Goal: Register for event/course

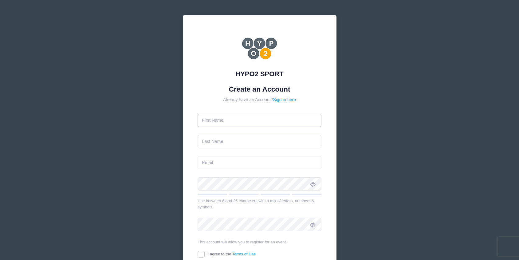
click at [233, 123] on input "text" at bounding box center [260, 120] width 124 height 13
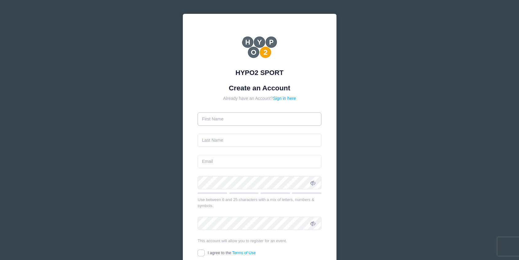
click at [247, 121] on input "text" at bounding box center [260, 118] width 124 height 13
type input "Crystal"
type input "Hanson"
type input "cnhansonfmt@gmail.com"
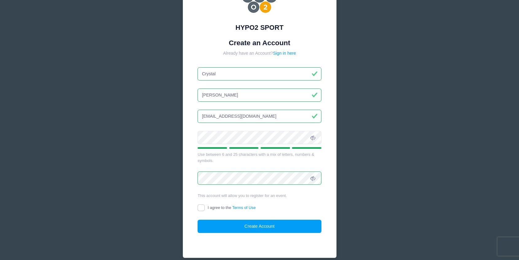
scroll to position [47, 0]
click at [201, 210] on input "I agree to the Terms of Use" at bounding box center [201, 207] width 7 height 7
checkbox input "true"
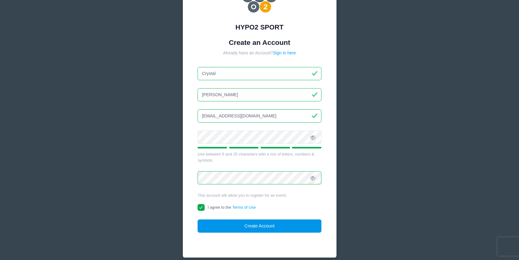
click at [265, 227] on button "Create Account" at bounding box center [260, 225] width 124 height 13
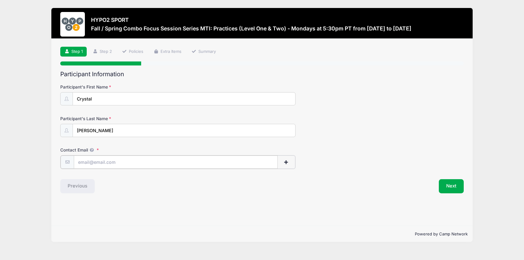
click at [115, 161] on input "Contact Email" at bounding box center [176, 161] width 204 height 13
type input "[EMAIL_ADDRESS][DOMAIN_NAME]"
click at [109, 191] on div "Previous" at bounding box center [159, 186] width 205 height 14
click at [447, 190] on button "Next" at bounding box center [450, 186] width 25 height 14
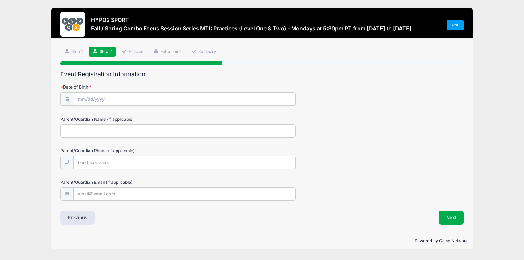
click at [119, 100] on input "Date of Birth" at bounding box center [184, 98] width 221 height 13
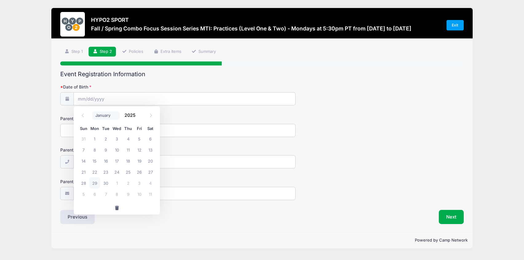
click at [113, 116] on select "January February March April May June July August September October November De…" at bounding box center [105, 116] width 27 height 8
click at [92, 112] on select "January February March April May June July August September October November De…" at bounding box center [105, 116] width 27 height 8
click at [110, 116] on select "January February March April May June July August September October November De…" at bounding box center [105, 116] width 27 height 8
select select "10"
click at [92, 112] on select "January February March April May June July August September October November De…" at bounding box center [105, 116] width 27 height 8
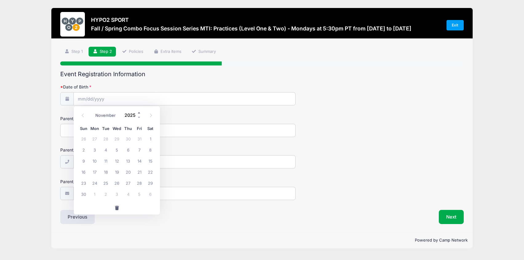
click at [138, 113] on span at bounding box center [139, 113] width 4 height 5
click at [139, 116] on span at bounding box center [139, 117] width 4 height 5
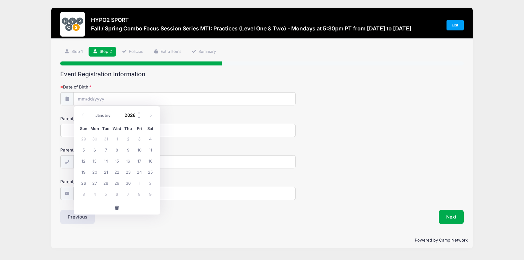
click at [139, 116] on span at bounding box center [139, 117] width 4 height 5
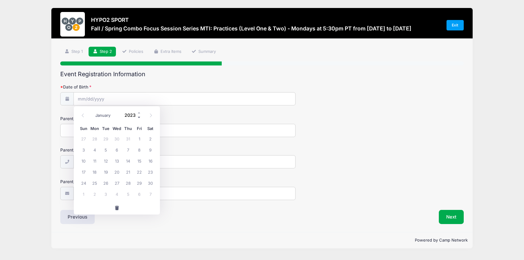
click at [139, 116] on span at bounding box center [139, 117] width 4 height 5
click at [102, 104] on input "Date of Birth" at bounding box center [184, 98] width 221 height 13
click at [102, 100] on input "Date of Birth" at bounding box center [184, 98] width 221 height 13
click at [139, 119] on span at bounding box center [139, 117] width 4 height 5
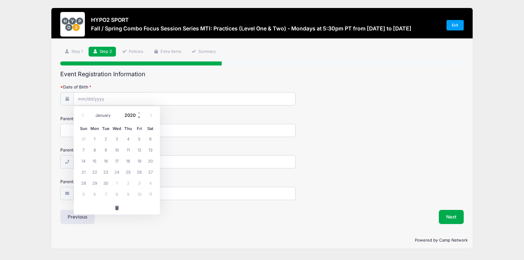
click at [139, 119] on span at bounding box center [139, 117] width 4 height 5
click at [139, 118] on span at bounding box center [139, 117] width 4 height 5
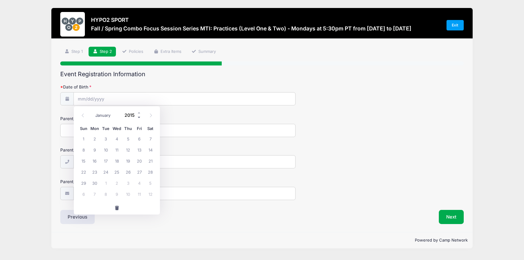
click at [139, 118] on span at bounding box center [139, 117] width 4 height 5
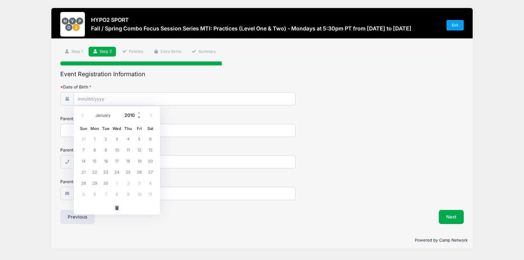
click at [139, 118] on span at bounding box center [139, 117] width 4 height 5
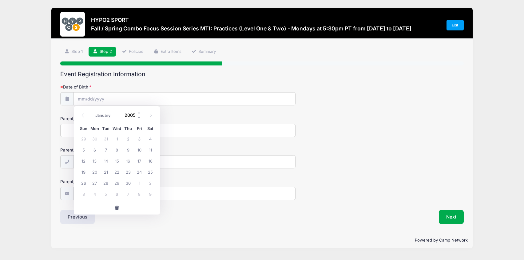
click at [139, 118] on span at bounding box center [139, 117] width 4 height 5
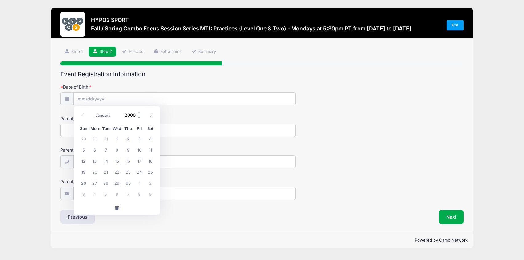
click at [139, 118] on span at bounding box center [139, 117] width 4 height 5
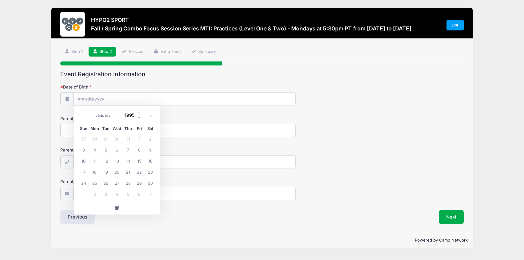
click at [139, 118] on span at bounding box center [139, 117] width 4 height 5
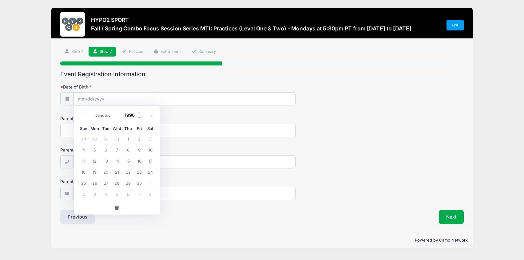
click at [139, 118] on span at bounding box center [139, 117] width 4 height 5
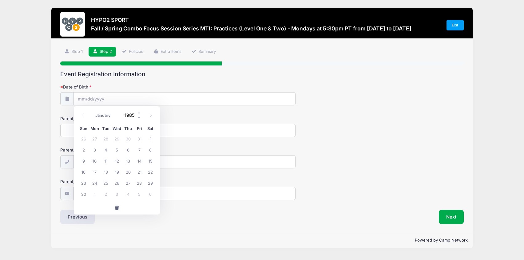
click at [139, 118] on span at bounding box center [139, 117] width 4 height 5
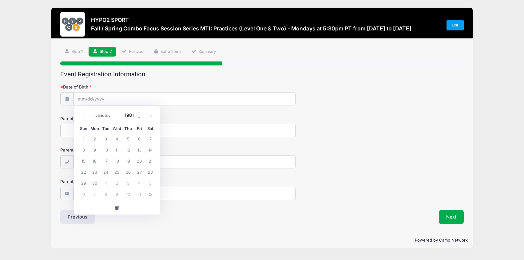
type input "1980"
click at [95, 184] on span "24" at bounding box center [94, 182] width 11 height 11
type input "11/24/1980"
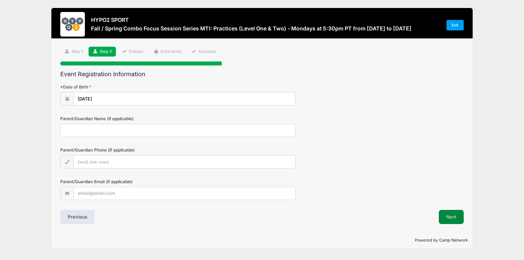
click at [455, 220] on button "Next" at bounding box center [450, 217] width 25 height 14
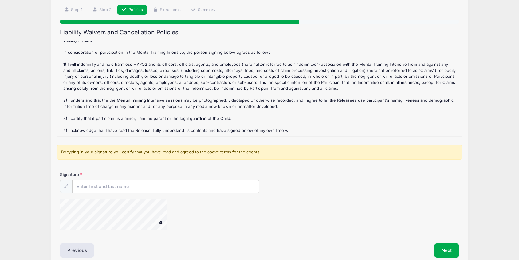
scroll to position [39, 0]
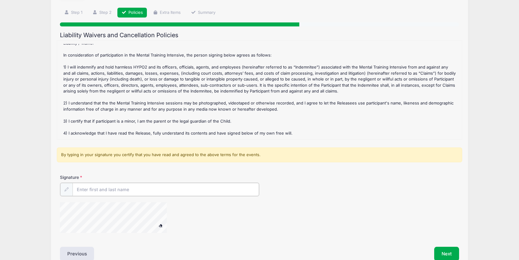
click at [128, 191] on input "Signature" at bounding box center [166, 189] width 187 height 13
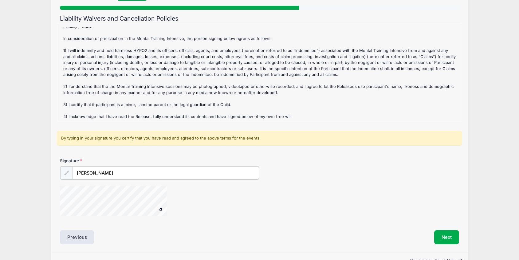
scroll to position [57, 0]
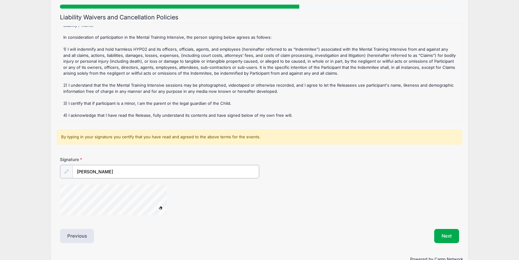
click at [182, 205] on div at bounding box center [121, 200] width 123 height 33
type input "[PERSON_NAME]"
click at [450, 236] on button "Next" at bounding box center [446, 235] width 25 height 14
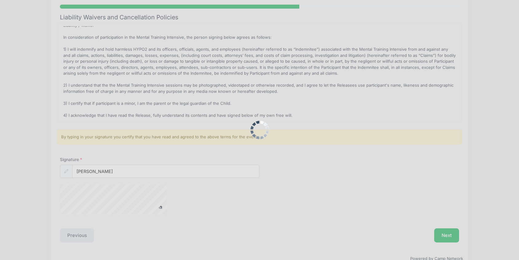
scroll to position [0, 0]
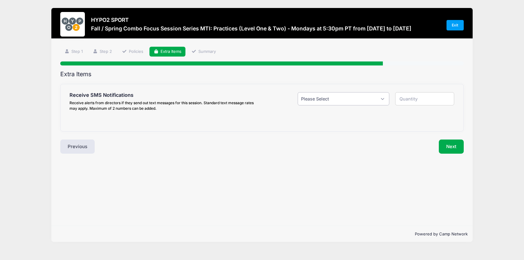
click at [335, 99] on select "Please Select Yes ($0.00) No" at bounding box center [343, 98] width 92 height 13
select select "1"
click at [297, 92] on select "Please Select Yes ($0.00) No" at bounding box center [343, 98] width 92 height 13
type input "1"
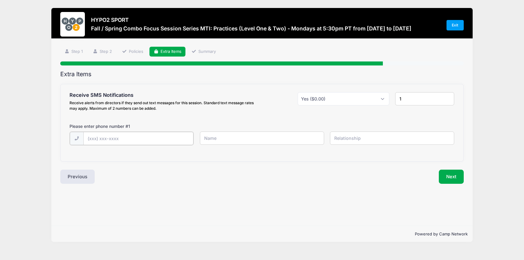
click at [155, 139] on input "text" at bounding box center [138, 138] width 110 height 13
type input "(507) 951-6059"
type input "Crystal"
drag, startPoint x: 249, startPoint y: 141, endPoint x: 193, endPoint y: 140, distance: 55.6
click at [193, 140] on div "(507) 951-6059 Crystal" at bounding box center [262, 142] width 391 height 21
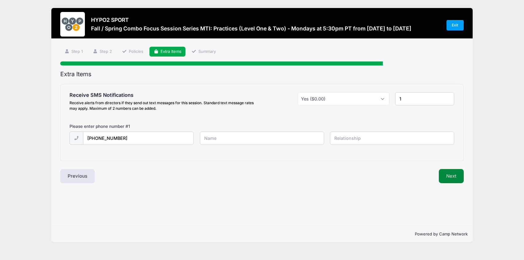
click at [451, 176] on button "Next" at bounding box center [450, 176] width 25 height 14
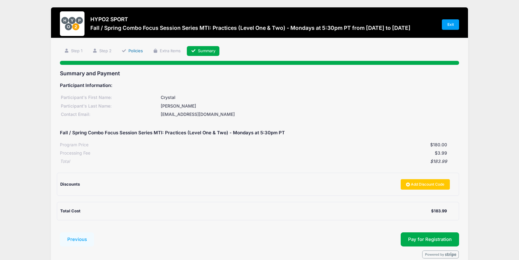
scroll to position [1, 0]
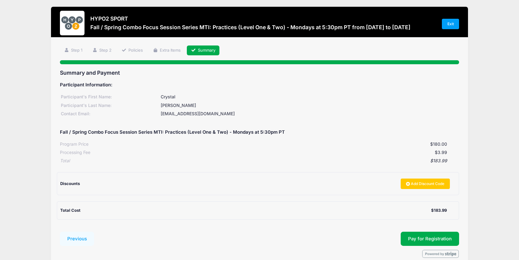
drag, startPoint x: 92, startPoint y: 19, endPoint x: 435, endPoint y: 28, distance: 342.4
click at [435, 28] on div "HYPO2 SPORT Fall / Spring Combo Focus Session Series MTI: Practices (Level One …" at bounding box center [259, 24] width 399 height 26
copy div "HYPO2 SPORT Fall / Spring Combo Focus Session Series MTI: Practices (Level One …"
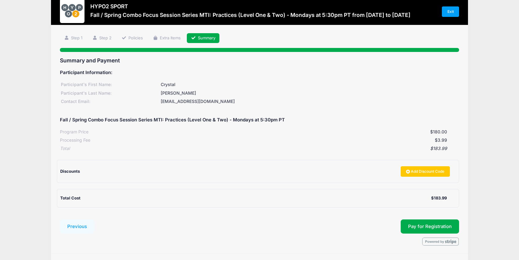
scroll to position [31, 0]
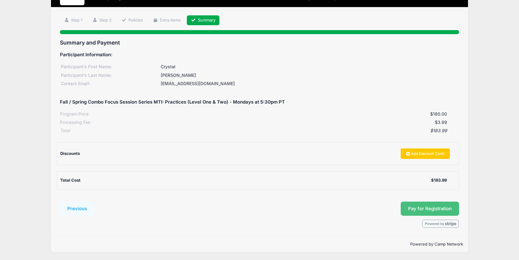
click at [441, 211] on button "Pay for Registration" at bounding box center [430, 209] width 58 height 14
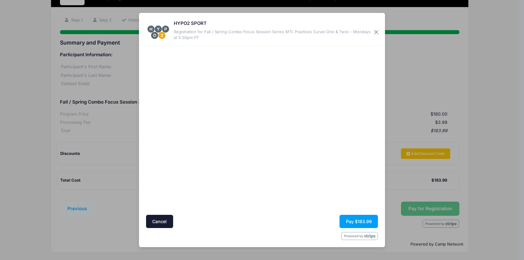
click at [214, 45] on div "HYPO2 SPORT Registration for Fall / Spring Combo Focus Session Series MTI: Prac…" at bounding box center [262, 29] width 246 height 33
click at [313, 209] on div at bounding box center [321, 130] width 113 height 163
click at [360, 223] on button "Pay $183.99" at bounding box center [358, 221] width 38 height 13
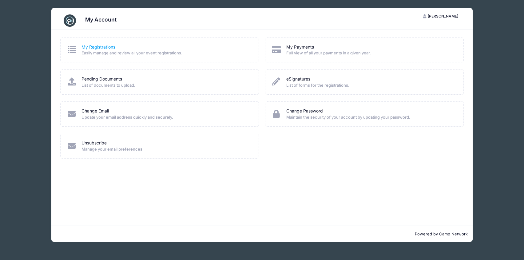
click at [96, 50] on link "My Registrations" at bounding box center [98, 47] width 34 height 6
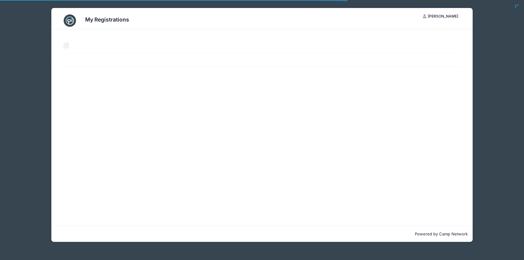
select select "50"
